Goal: Task Accomplishment & Management: Manage account settings

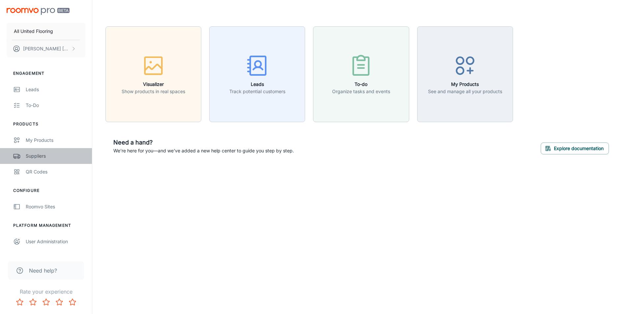
click at [48, 159] on div "Suppliers" at bounding box center [56, 156] width 60 height 7
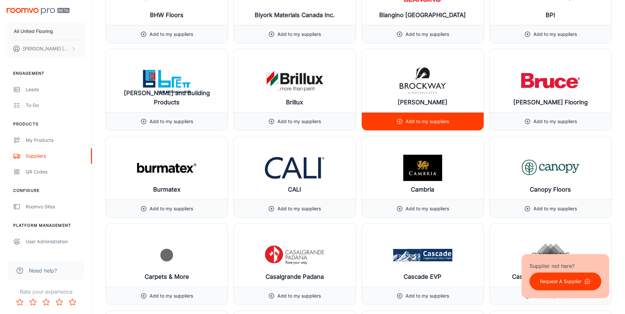
scroll to position [1549, 0]
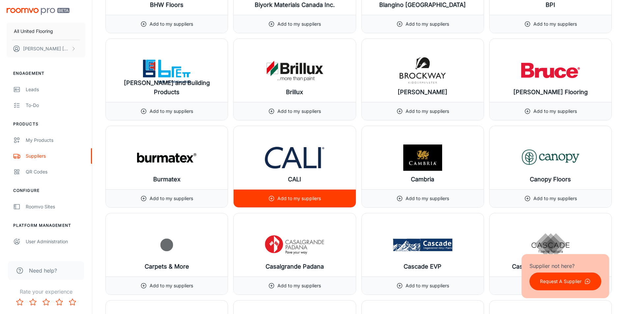
click at [276, 196] on div "Add to my suppliers" at bounding box center [294, 199] width 53 height 18
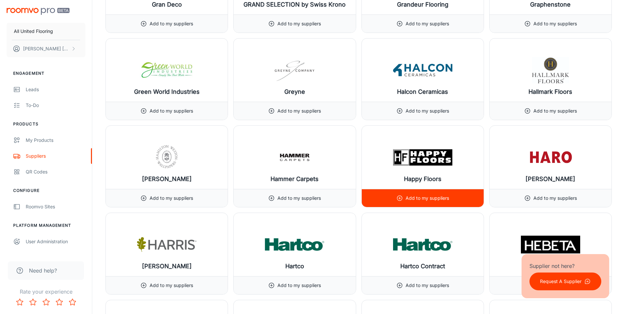
scroll to position [3824, 0]
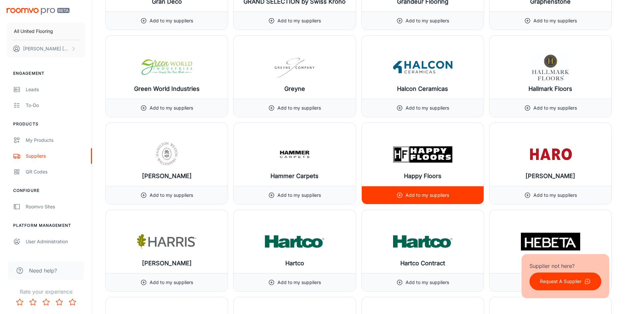
click at [436, 192] on p "Add to my suppliers" at bounding box center [428, 195] width 44 height 7
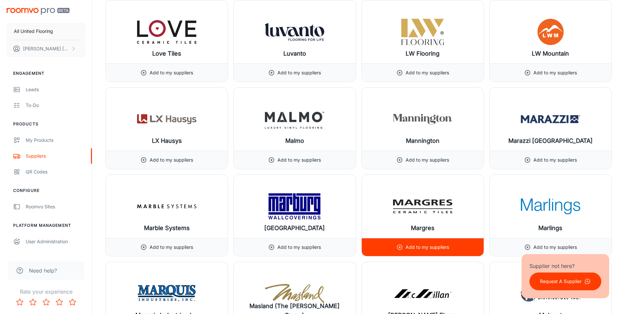
scroll to position [5209, 0]
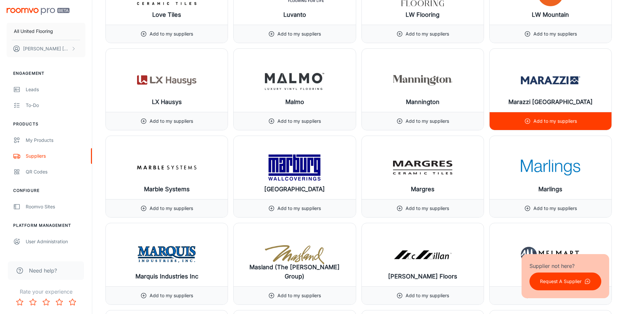
click at [518, 119] on div "Add to my suppliers" at bounding box center [551, 121] width 122 height 18
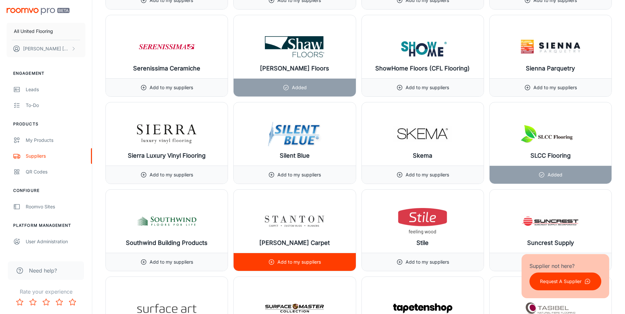
scroll to position [6988, 0]
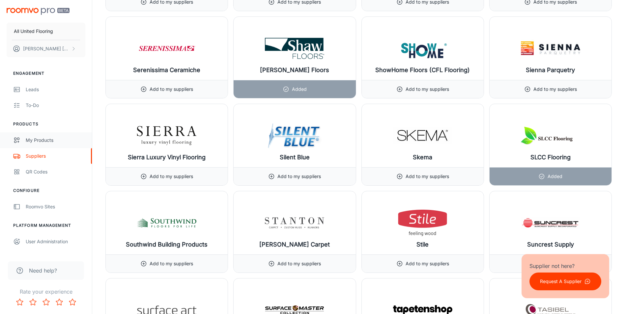
click at [45, 142] on div "My Products" at bounding box center [56, 140] width 60 height 7
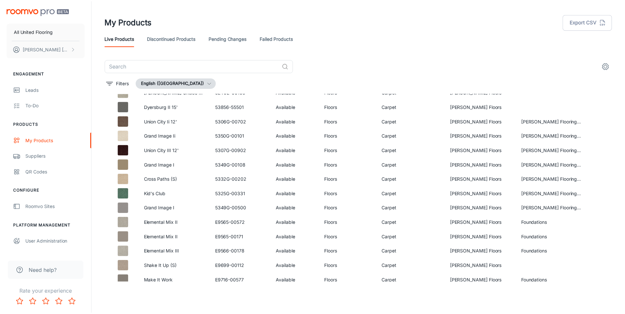
scroll to position [1120, 0]
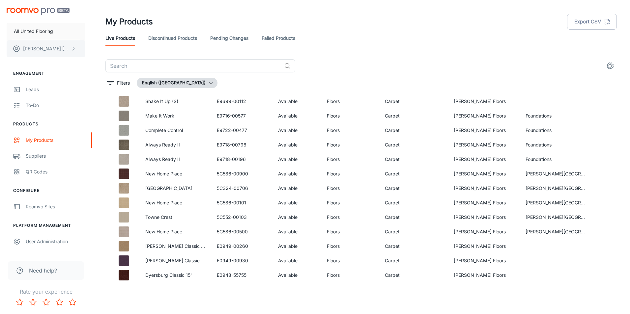
click at [69, 48] on button "[PERSON_NAME]" at bounding box center [46, 48] width 79 height 17
click at [69, 48] on div at bounding box center [315, 157] width 630 height 314
click at [37, 35] on button "All United Flooring" at bounding box center [46, 31] width 79 height 17
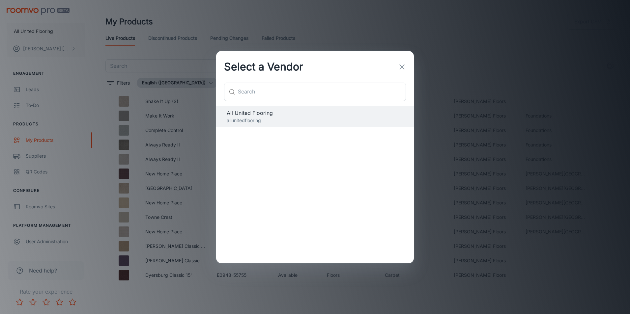
click at [399, 66] on icon "button" at bounding box center [402, 67] width 8 height 8
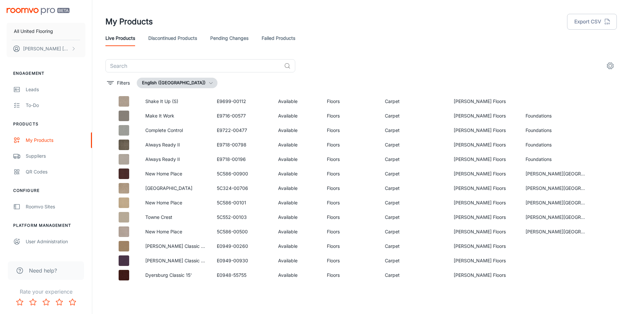
click at [192, 38] on link "Discontinued Products" at bounding box center [172, 38] width 49 height 16
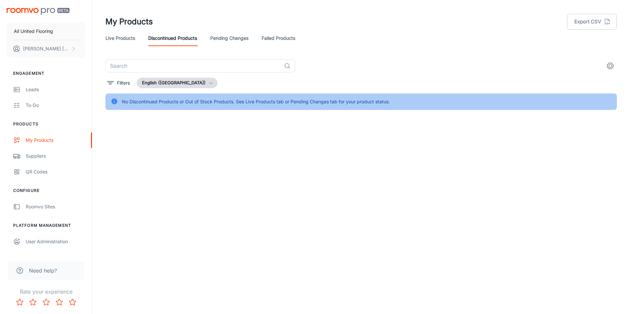
click at [131, 41] on link "Live Products" at bounding box center [120, 38] width 30 height 16
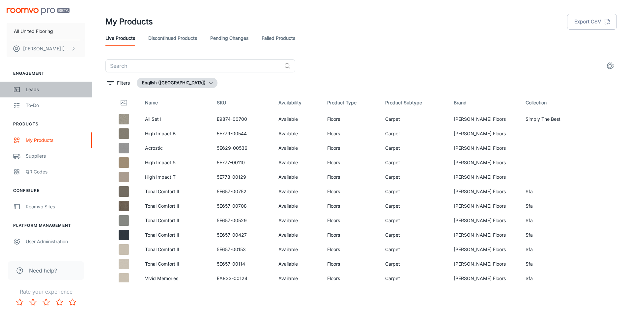
click at [57, 87] on div "Leads" at bounding box center [56, 89] width 60 height 7
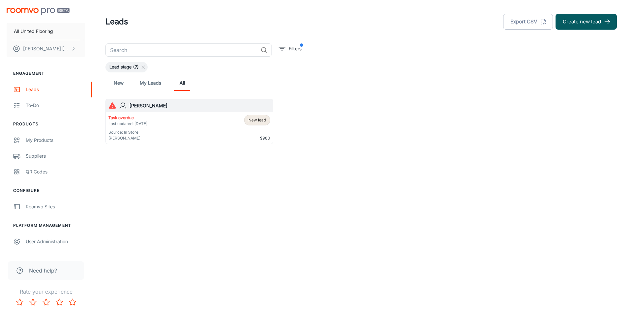
click at [128, 129] on div "Task overdue Last updated: [DATE] Source: In Store [PERSON_NAME]" at bounding box center [127, 128] width 39 height 26
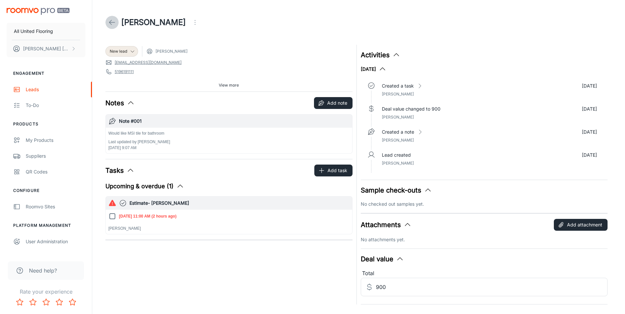
click at [109, 20] on icon at bounding box center [112, 22] width 8 height 8
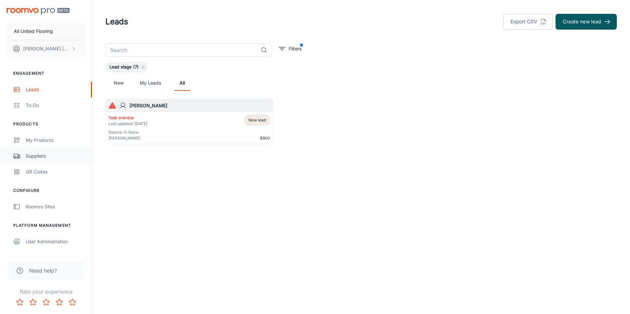
click at [41, 155] on div "Suppliers" at bounding box center [56, 156] width 60 height 7
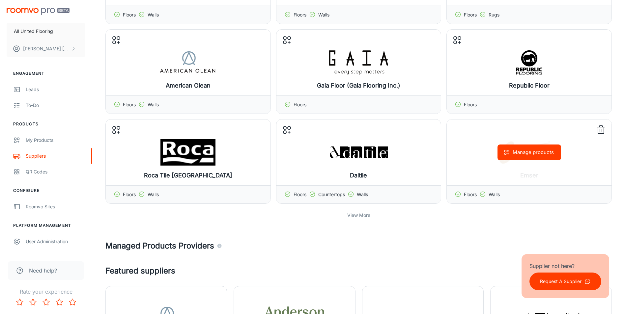
scroll to position [132, 0]
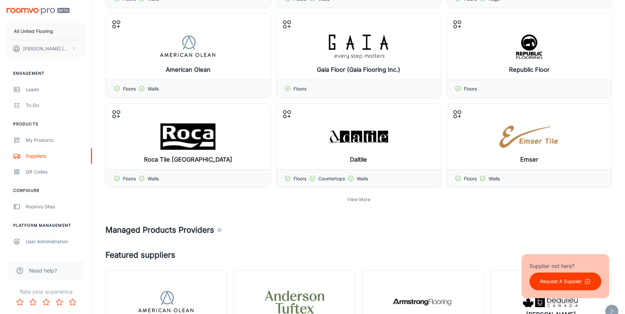
click at [364, 198] on p "View More" at bounding box center [358, 199] width 23 height 7
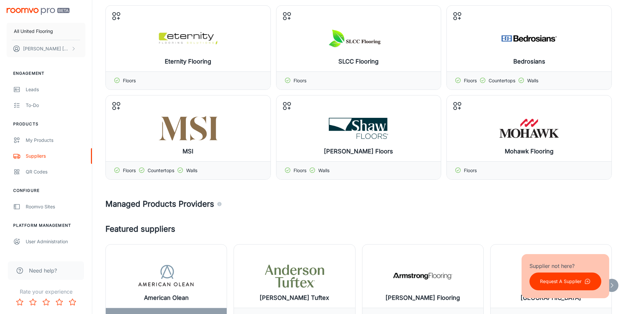
scroll to position [330, 0]
